Goal: Task Accomplishment & Management: Use online tool/utility

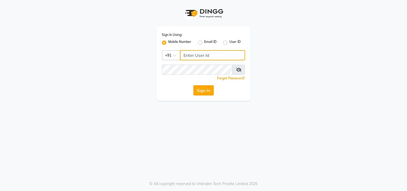
type input "9559808482"
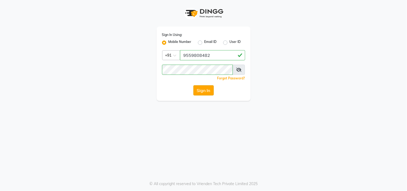
click at [199, 93] on button "Sign In" at bounding box center [204, 90] width 20 height 10
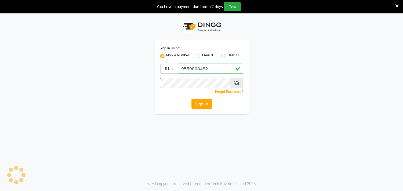
select select "service"
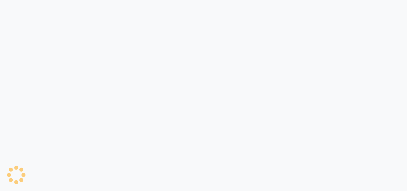
select select "service"
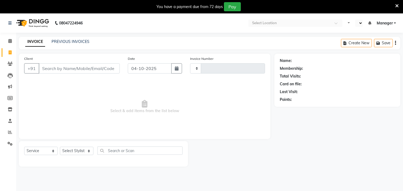
type input "0893"
select select "en"
select select "7505"
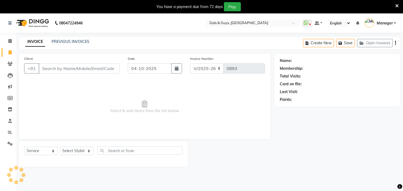
click at [397, 4] on icon at bounding box center [396, 5] width 3 height 5
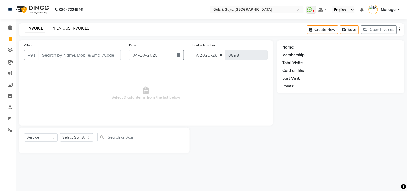
click at [74, 30] on link "PREVIOUS INVOICES" at bounding box center [71, 28] width 38 height 5
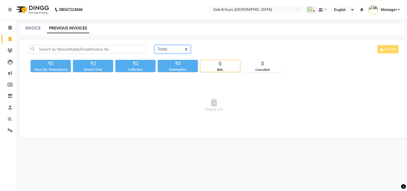
click at [170, 52] on select "[DATE] [DATE] Custom Range" at bounding box center [173, 49] width 36 height 8
select select "yesterday"
click at [155, 45] on select "[DATE] [DATE] Custom Range" at bounding box center [173, 49] width 36 height 8
